Goal: Task Accomplishment & Management: Use online tool/utility

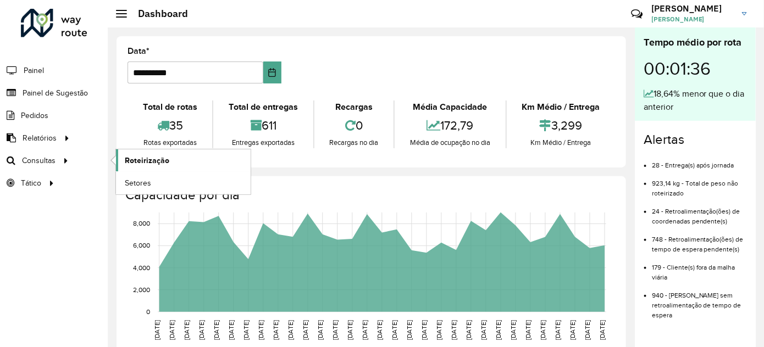
click at [129, 158] on span "Roteirização" at bounding box center [147, 161] width 45 height 12
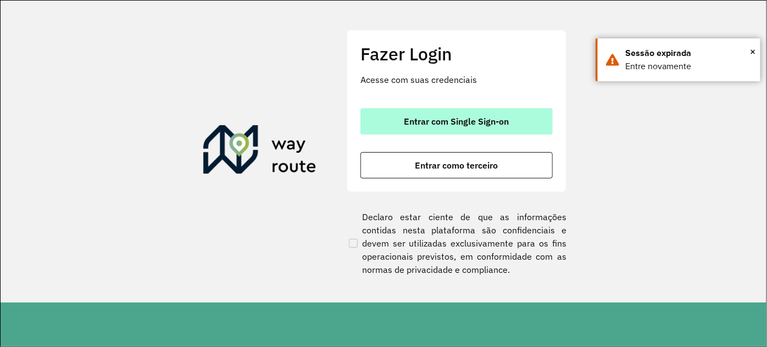
click at [458, 126] on span "Entrar com Single Sign-on" at bounding box center [456, 121] width 105 height 9
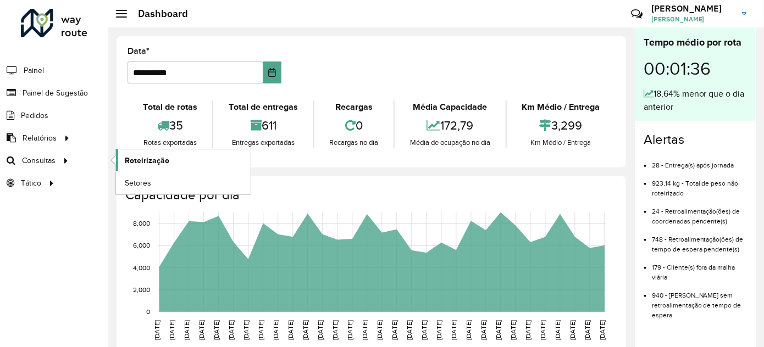
click at [135, 164] on span "Roteirização" at bounding box center [147, 161] width 45 height 12
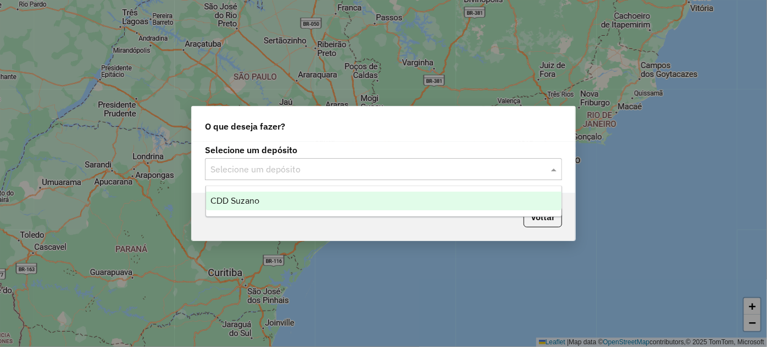
click at [320, 168] on input "text" at bounding box center [372, 169] width 324 height 13
click at [276, 203] on div "CDD Suzano" at bounding box center [383, 201] width 355 height 19
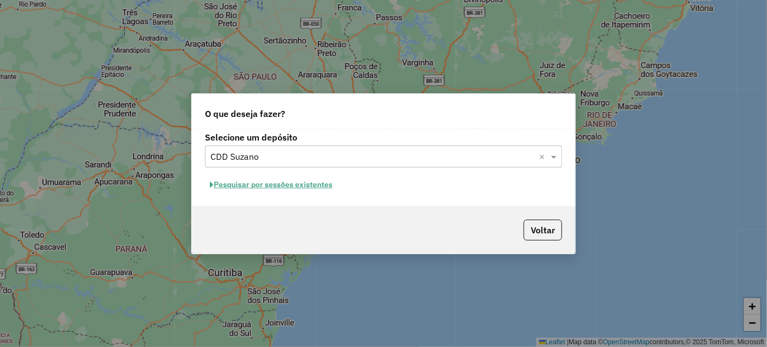
click at [286, 188] on button "Pesquisar por sessões existentes" at bounding box center [271, 184] width 132 height 17
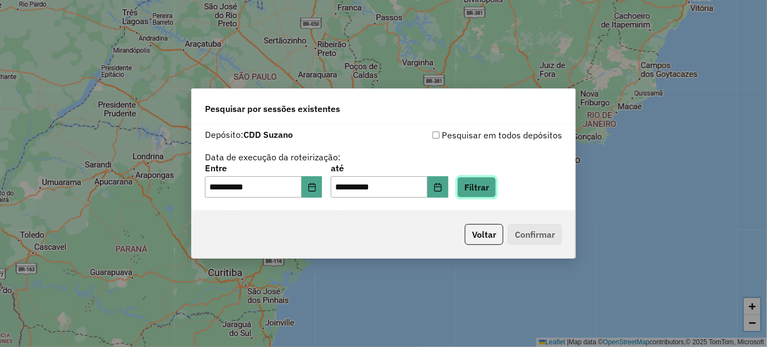
click at [476, 181] on button "Filtrar" at bounding box center [476, 187] width 39 height 21
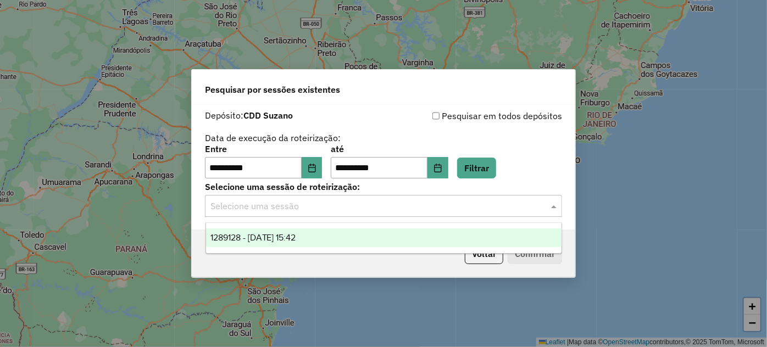
click at [394, 213] on div "Selecione uma sessão" at bounding box center [383, 206] width 357 height 22
click at [387, 236] on div "1289128 - 06/10/2025 15:42" at bounding box center [383, 238] width 355 height 19
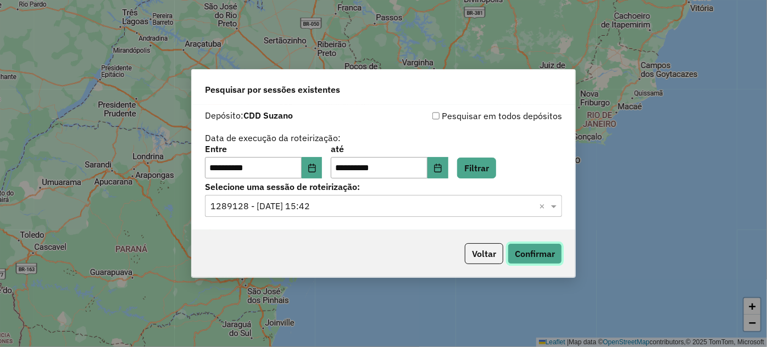
click at [538, 251] on button "Confirmar" at bounding box center [535, 253] width 54 height 21
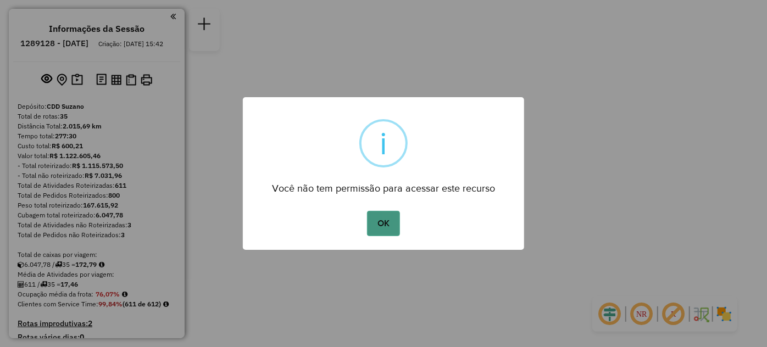
click at [383, 230] on button "OK" at bounding box center [383, 223] width 32 height 25
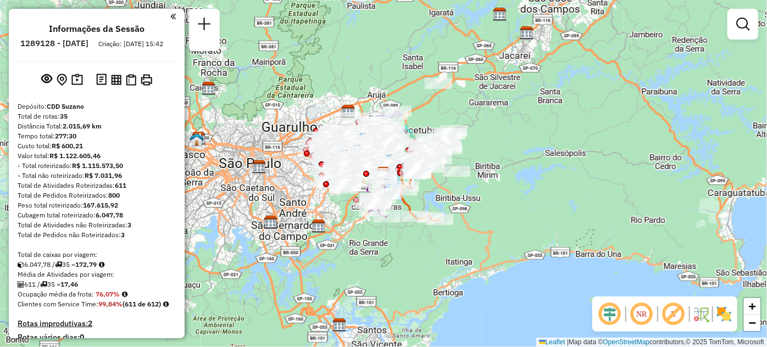
scroll to position [2291, 0]
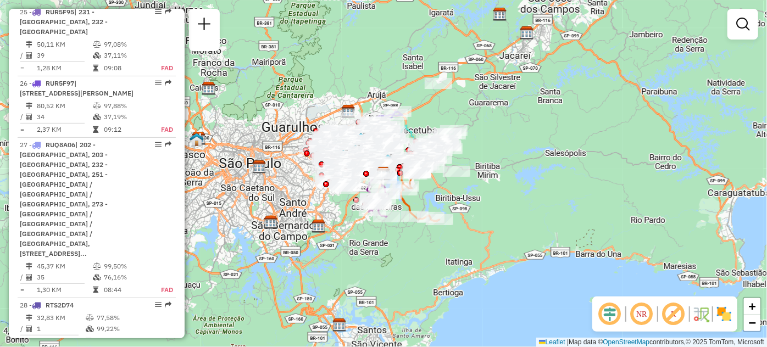
select select "**********"
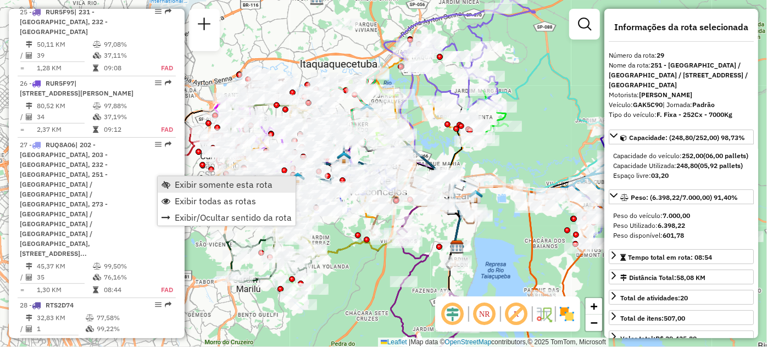
click at [171, 187] on link "Exibir somente esta rota" at bounding box center [227, 184] width 138 height 16
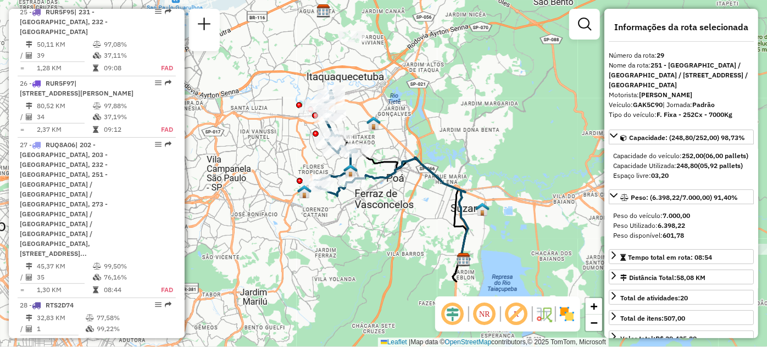
drag, startPoint x: 257, startPoint y: 184, endPoint x: 288, endPoint y: 235, distance: 59.5
click at [288, 235] on div "Janela de atendimento Grade de atendimento Capacidade Transportadoras Veículos …" at bounding box center [383, 173] width 767 height 347
